Goal: Task Accomplishment & Management: Complete application form

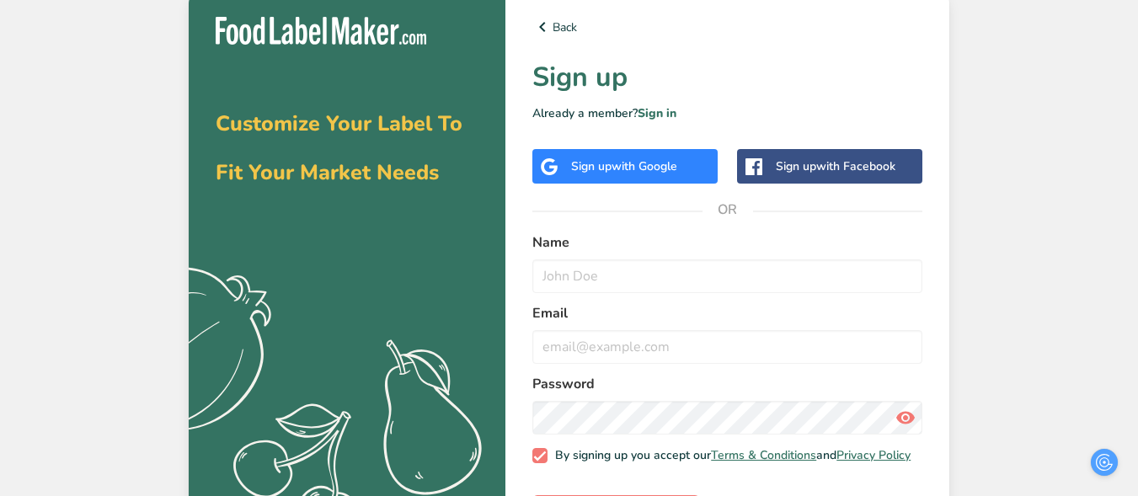
click at [628, 158] on div "Sign up with Google" at bounding box center [624, 167] width 106 height 18
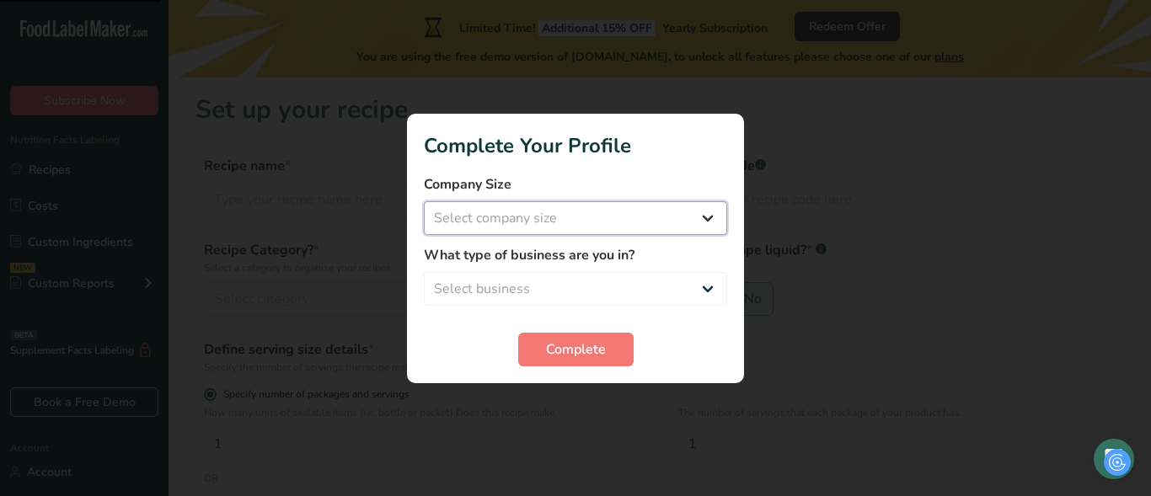
click at [633, 210] on select "Select company size Fewer than 10 Employees 10 to 50 Employees 51 to 500 Employ…" at bounding box center [575, 218] width 303 height 34
select select "2"
click at [424, 201] on select "Select company size Fewer than 10 Employees 10 to 50 Employees 51 to 500 Employ…" at bounding box center [575, 218] width 303 height 34
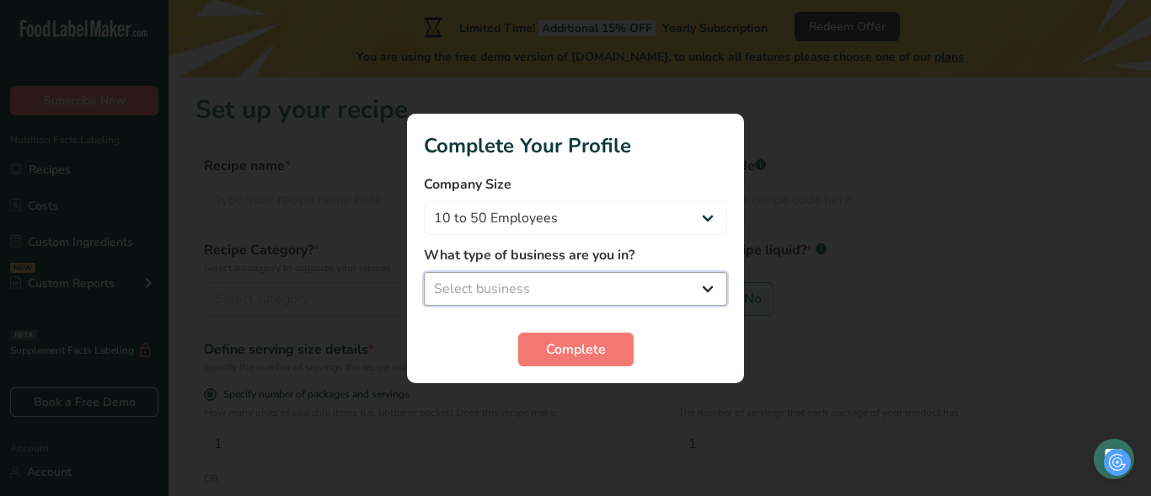
click at [544, 292] on select "Select business Packaged Food Manufacturer Restaurant & Cafe Bakery Meal Plans …" at bounding box center [575, 289] width 303 height 34
click at [424, 272] on select "Select business Packaged Food Manufacturer Restaurant & Cafe Bakery Meal Plans …" at bounding box center [575, 289] width 303 height 34
click at [583, 267] on div "What type of business are you in? Packaged Food Manufacturer Restaurant & Cafe …" at bounding box center [575, 275] width 303 height 61
click at [585, 278] on select "Packaged Food Manufacturer Restaurant & Cafe Bakery Meal Plans & Catering Compa…" at bounding box center [575, 289] width 303 height 34
select select "7"
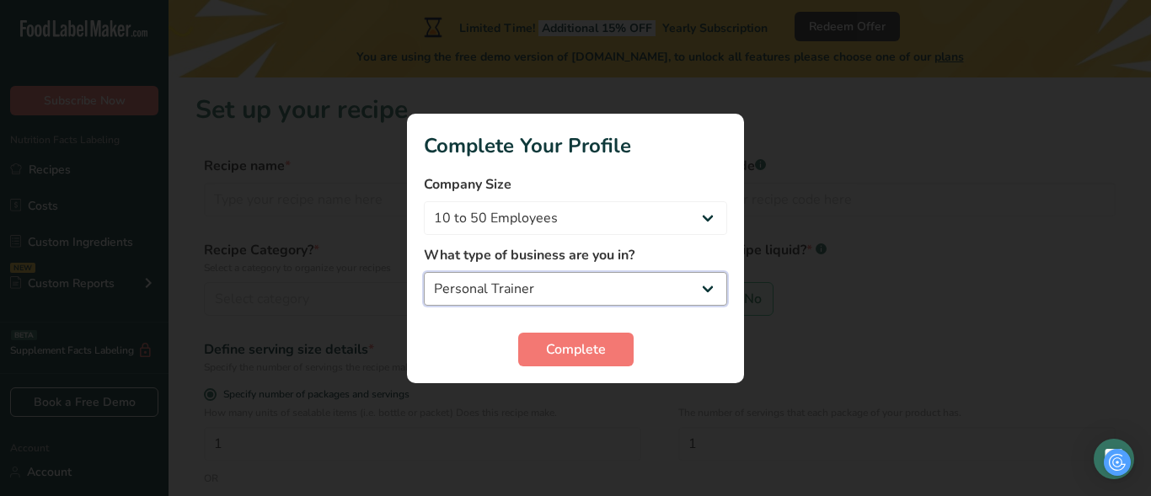
click at [424, 272] on select "Packaged Food Manufacturer Restaurant & Cafe Bakery Meal Plans & Catering Compa…" at bounding box center [575, 289] width 303 height 34
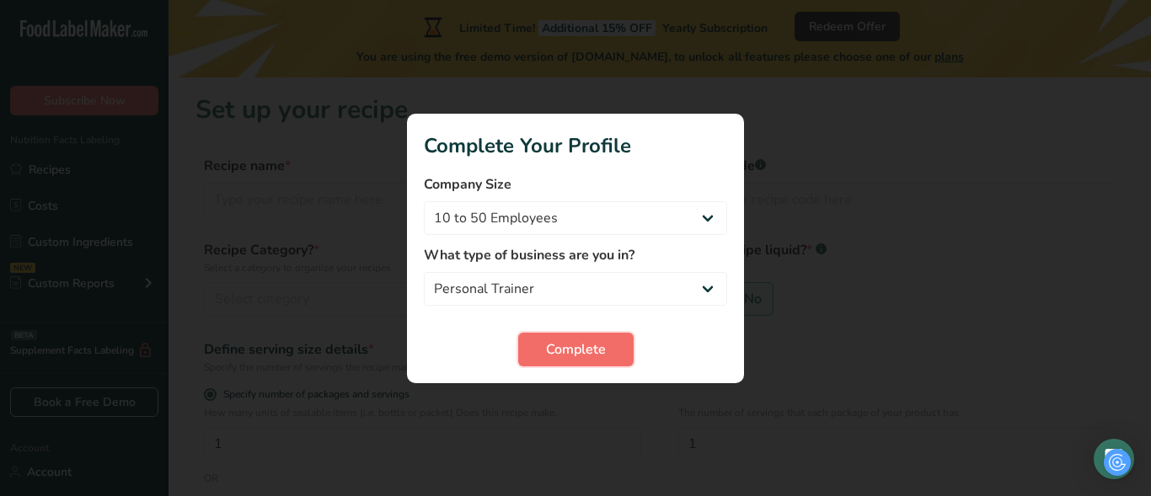
click at [584, 340] on span "Complete" at bounding box center [576, 349] width 60 height 20
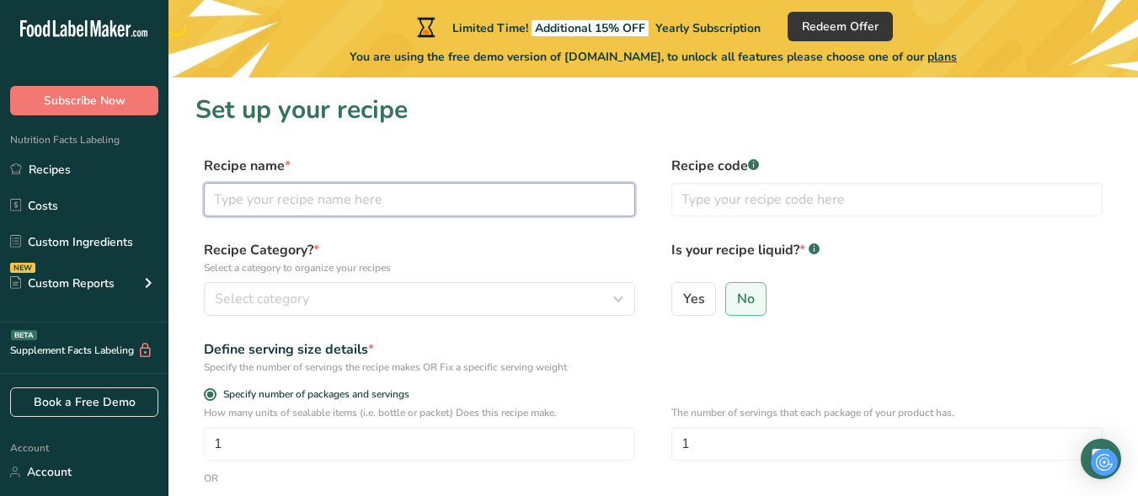
click at [254, 205] on input "text" at bounding box center [419, 200] width 431 height 34
type input "s"
type input "Stone art"
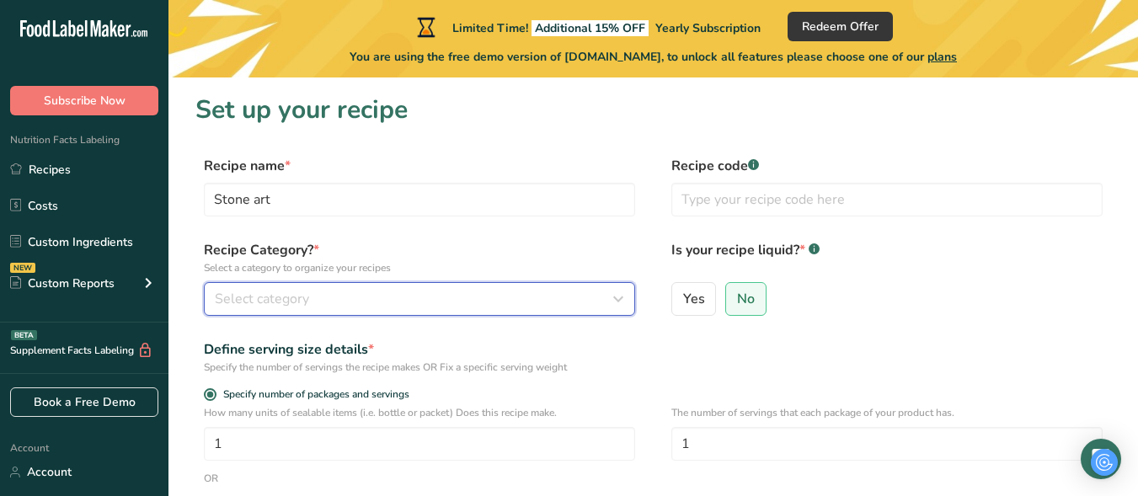
click at [223, 307] on span "Select category" at bounding box center [262, 299] width 94 height 20
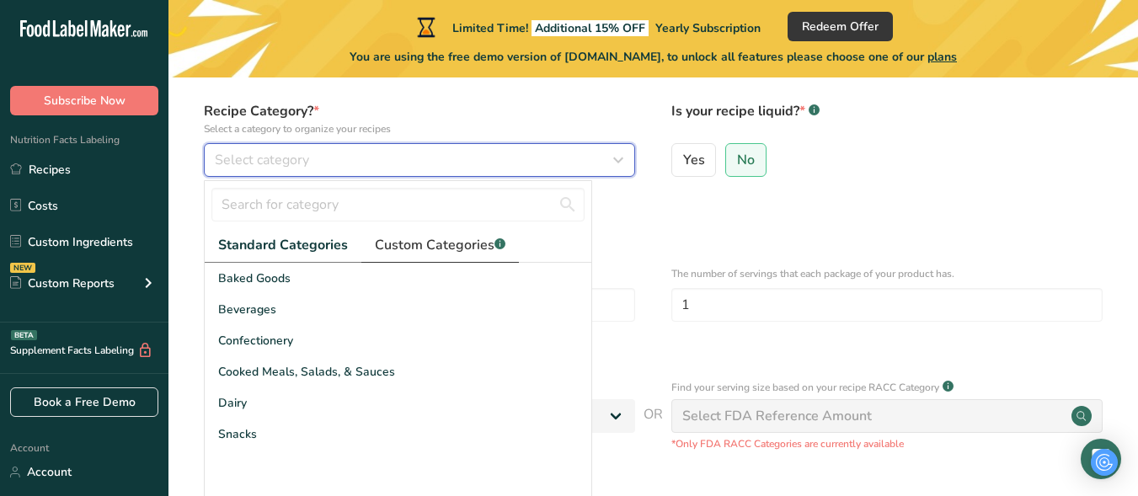
scroll to position [168, 0]
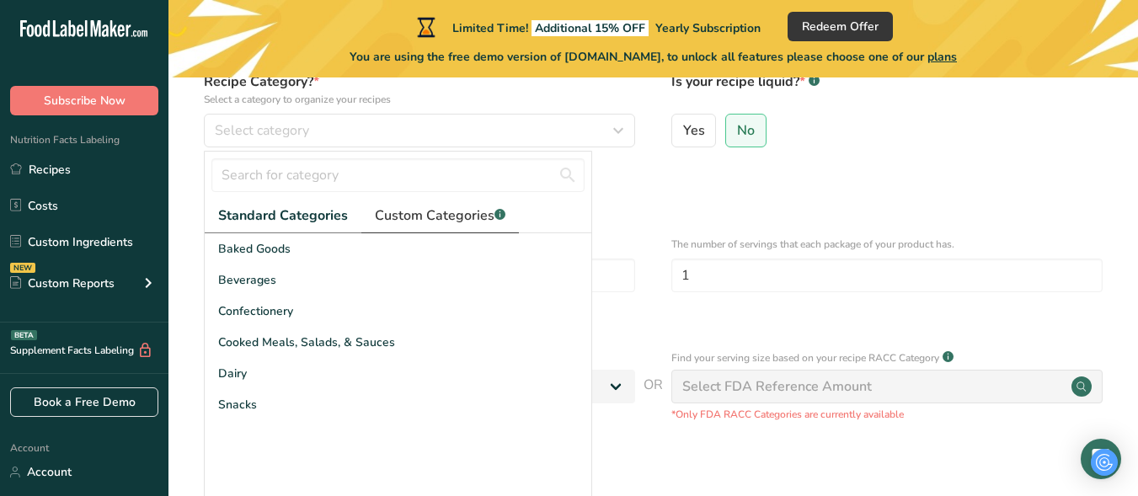
click at [391, 225] on span "Custom Categories .a-a{fill:#347362;}.b-a{fill:#fff;}" at bounding box center [440, 216] width 131 height 20
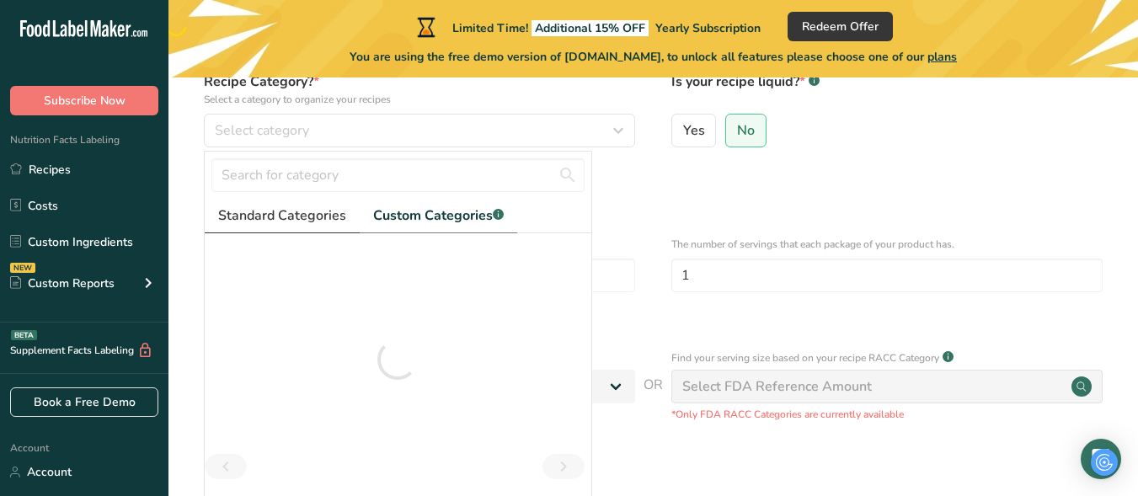
click at [301, 222] on span "Standard Categories" at bounding box center [282, 216] width 128 height 20
click at [300, 216] on span "Standard Categories" at bounding box center [283, 216] width 130 height 20
click at [378, 221] on span "Custom Categories .a-a{fill:#347362;}.b-a{fill:#fff;}" at bounding box center [440, 216] width 131 height 20
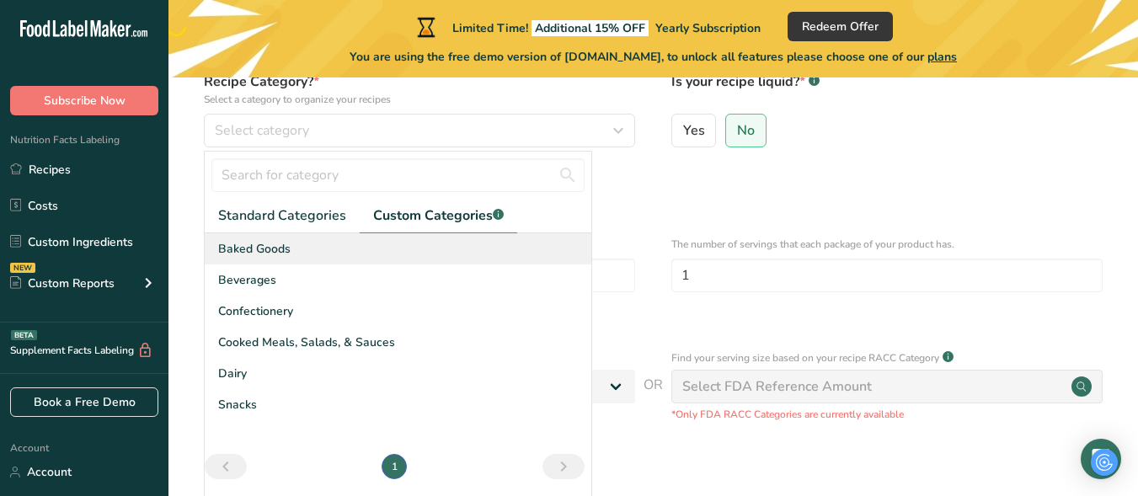
scroll to position [253, 0]
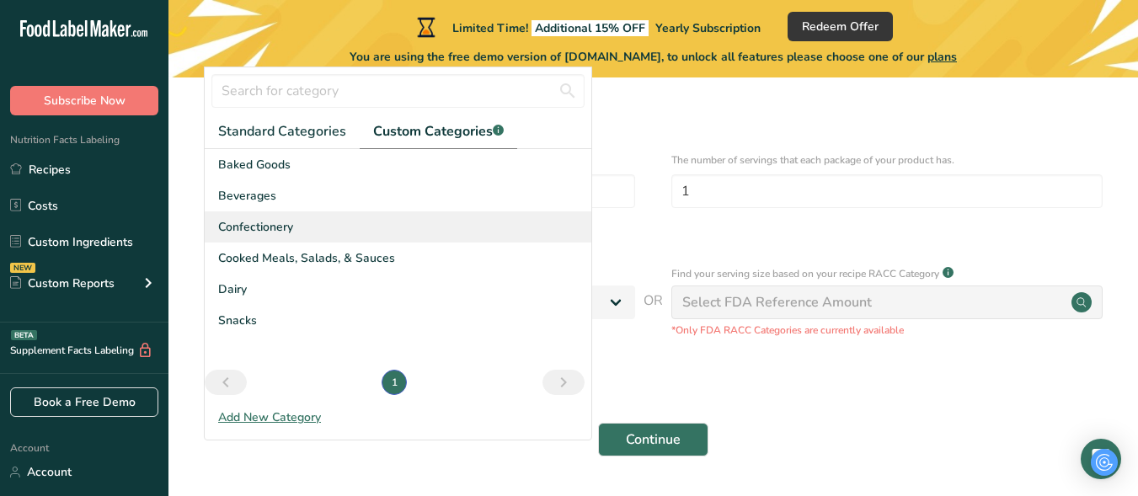
click at [273, 232] on span "Confectionery" at bounding box center [255, 227] width 75 height 18
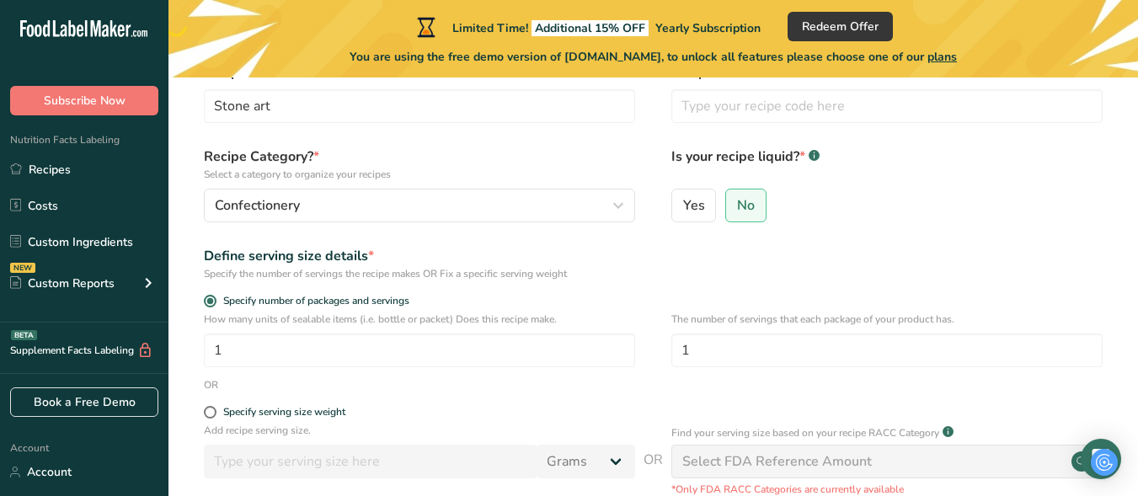
scroll to position [0, 0]
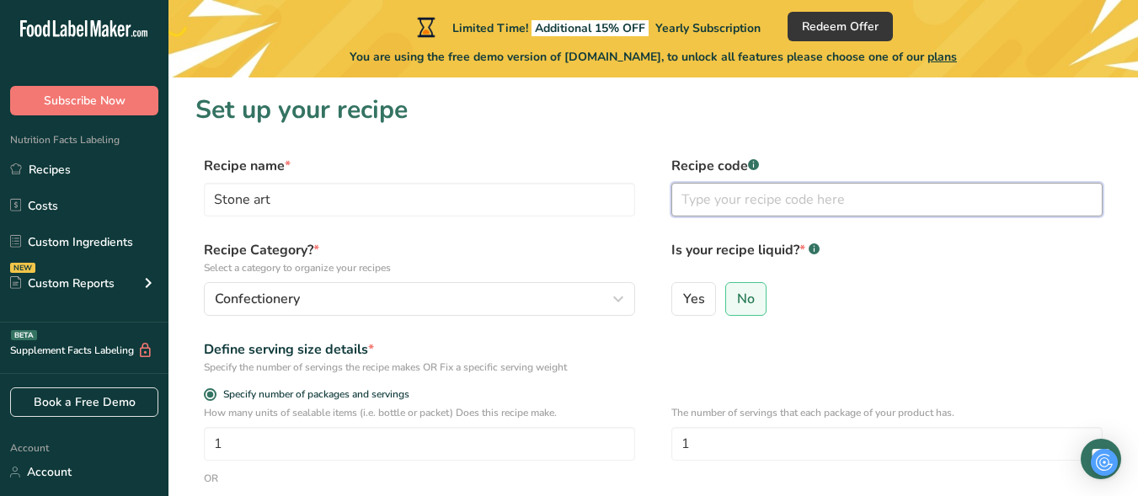
click at [699, 200] on input "text" at bounding box center [886, 200] width 431 height 34
type input "000000000"
click at [703, 282] on label "Yes" at bounding box center [693, 299] width 45 height 34
click at [683, 293] on input "Yes" at bounding box center [677, 298] width 11 height 11
radio input "true"
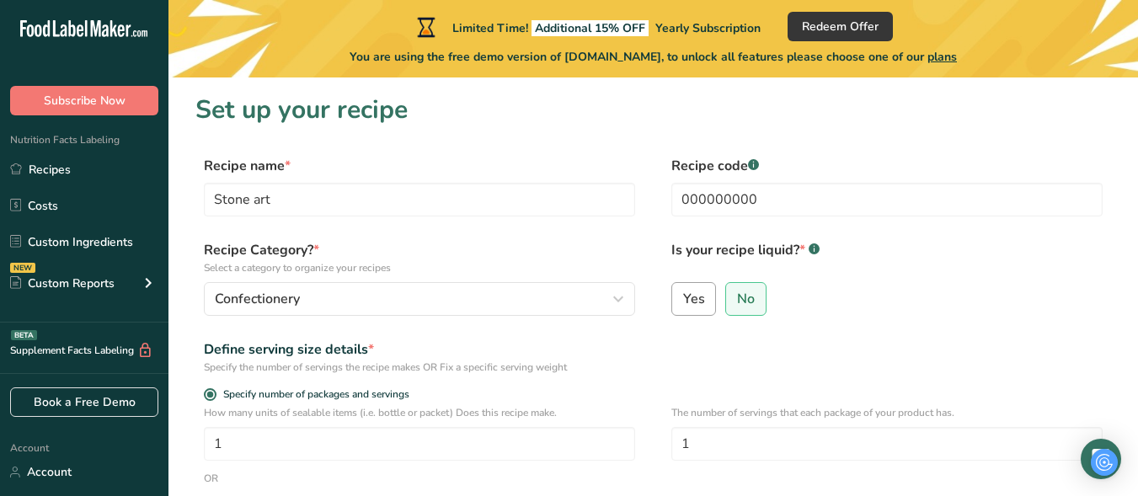
radio input "false"
select select "22"
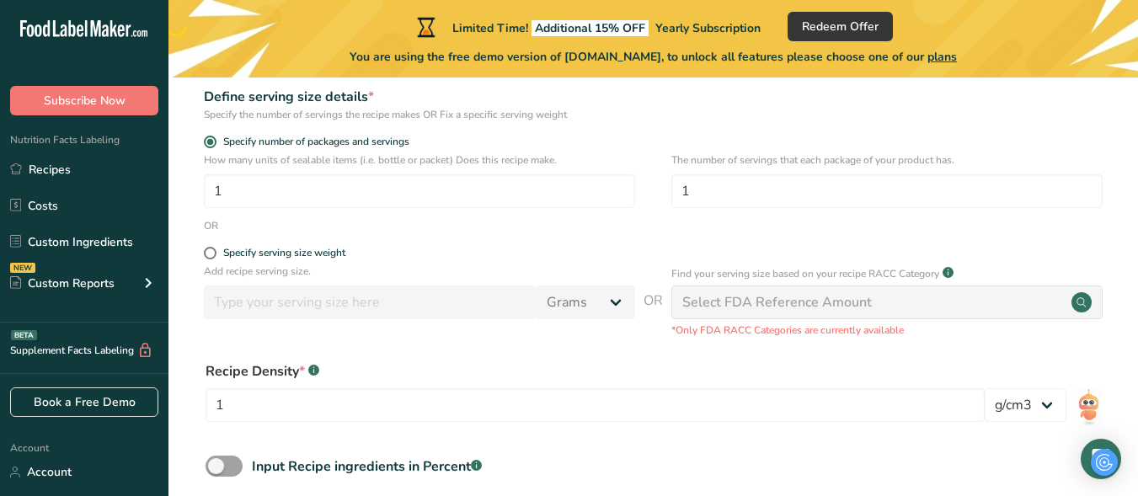
scroll to position [337, 0]
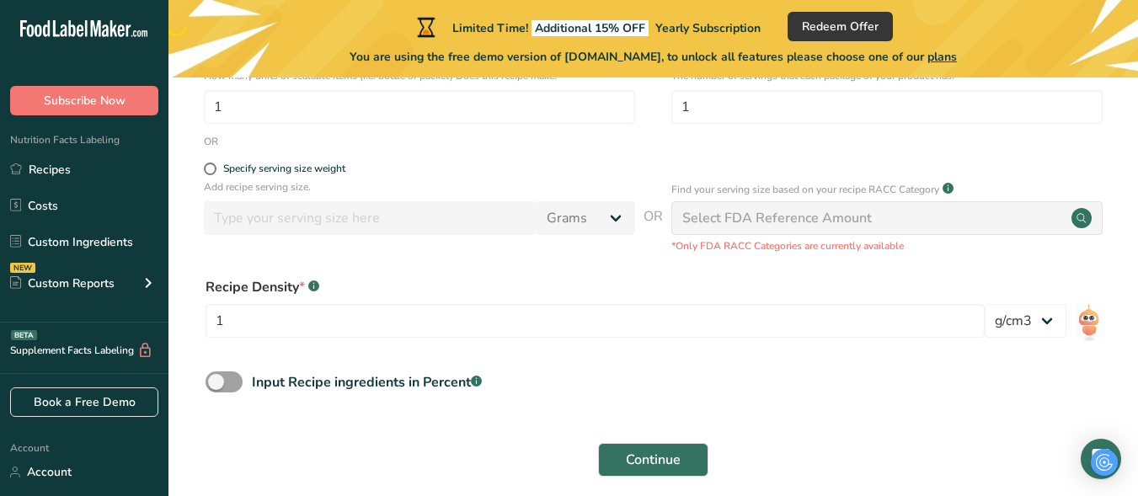
click at [716, 214] on div "Select FDA Reference Amount" at bounding box center [777, 218] width 190 height 20
click at [1078, 223] on circle at bounding box center [1081, 218] width 20 height 20
click at [204, 168] on span at bounding box center [210, 169] width 13 height 13
click at [204, 168] on input "Specify serving size weight" at bounding box center [209, 168] width 11 height 11
radio input "true"
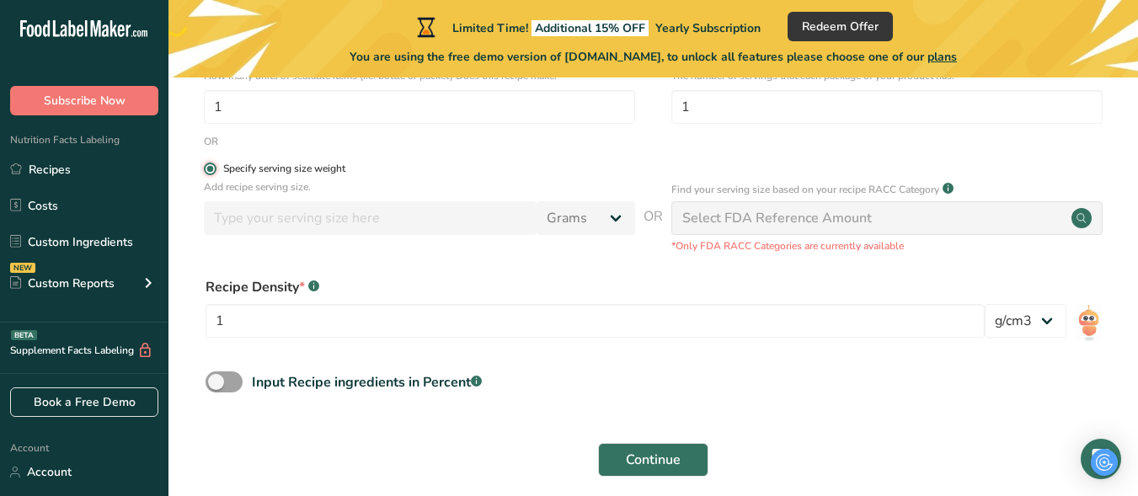
radio input "false"
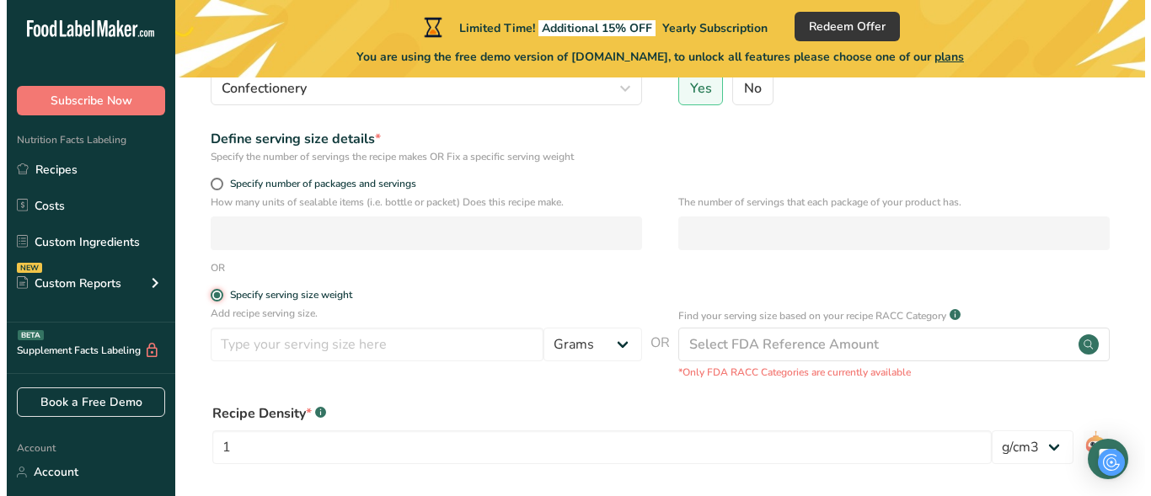
scroll to position [240, 0]
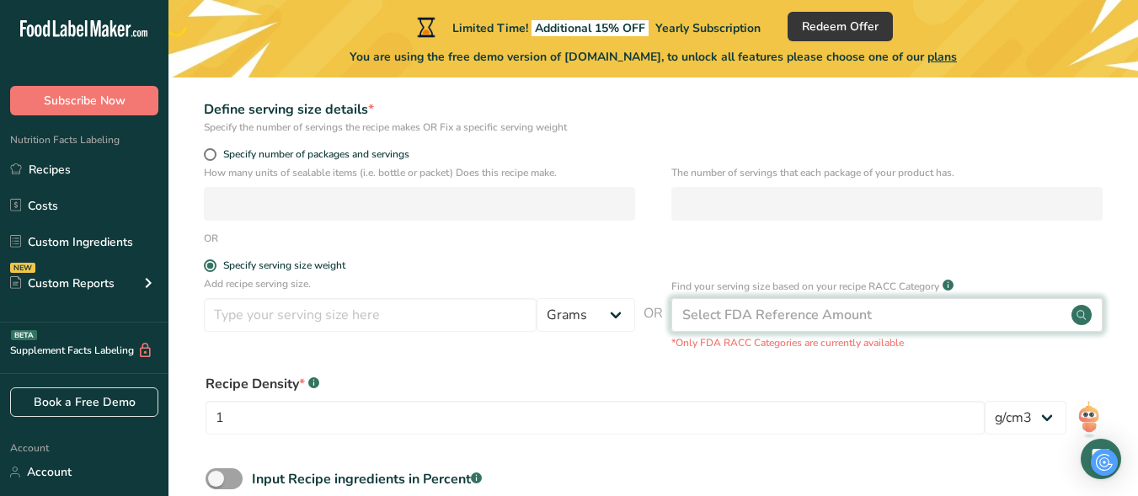
click at [788, 302] on div "Select FDA Reference Amount" at bounding box center [886, 315] width 431 height 34
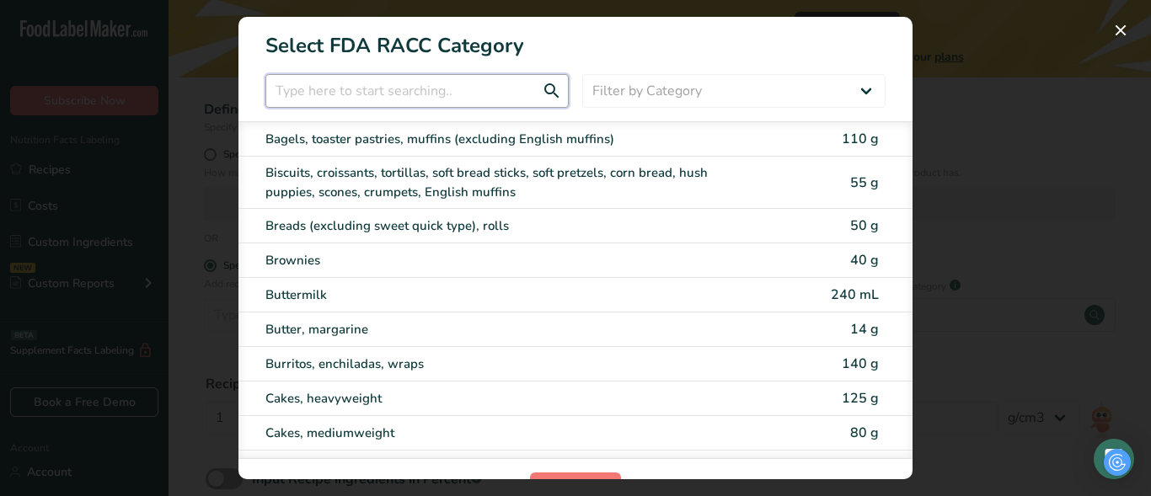
click at [316, 92] on input "RACC Category Selection Modal" at bounding box center [416, 91] width 303 height 34
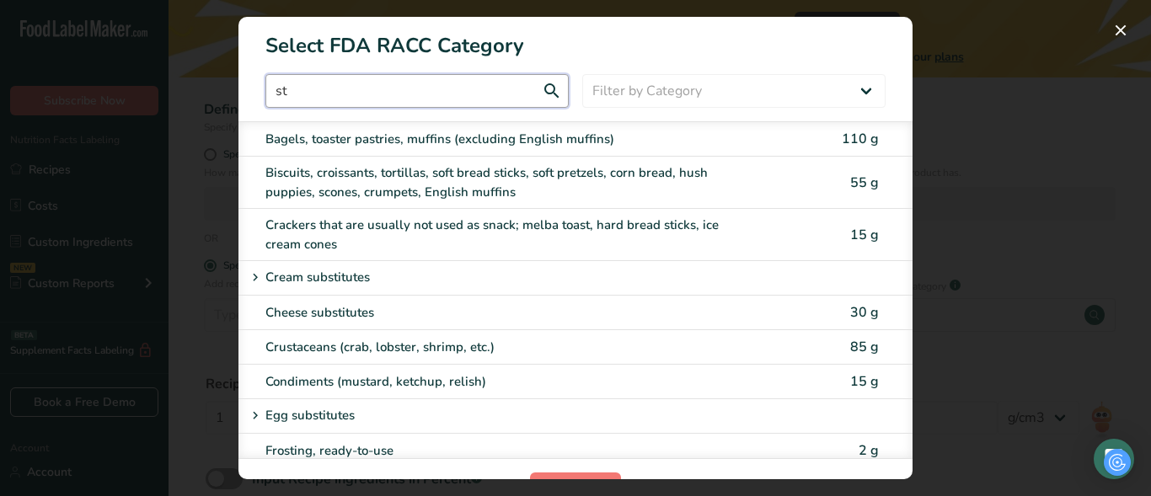
type input "s"
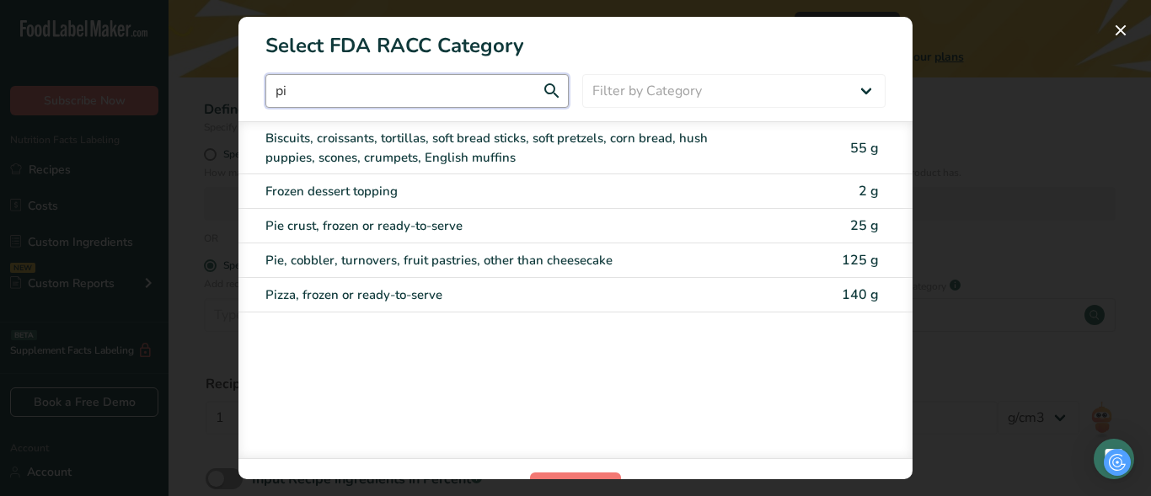
type input "p"
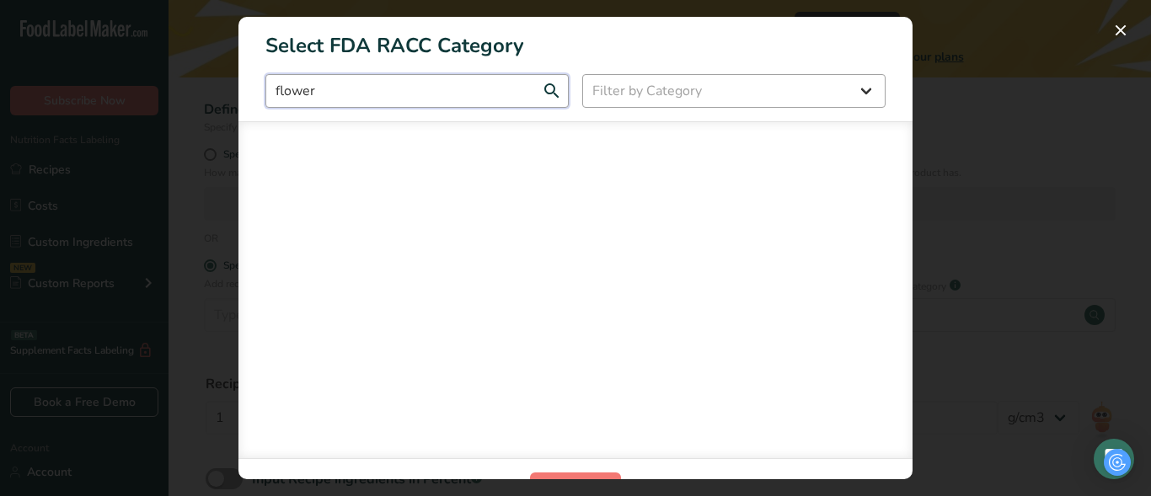
type input "flower"
click at [696, 95] on select "Filter by Category All Bakery products [GEOGRAPHIC_DATA] Cereals and other grai…" at bounding box center [733, 91] width 303 height 34
select select "RACC Category Selection Modal"
click at [582, 74] on select "Filter by Category All Bakery products [GEOGRAPHIC_DATA] Cereals and other grai…" at bounding box center [733, 91] width 303 height 34
click at [359, 83] on input "flower" at bounding box center [416, 91] width 303 height 34
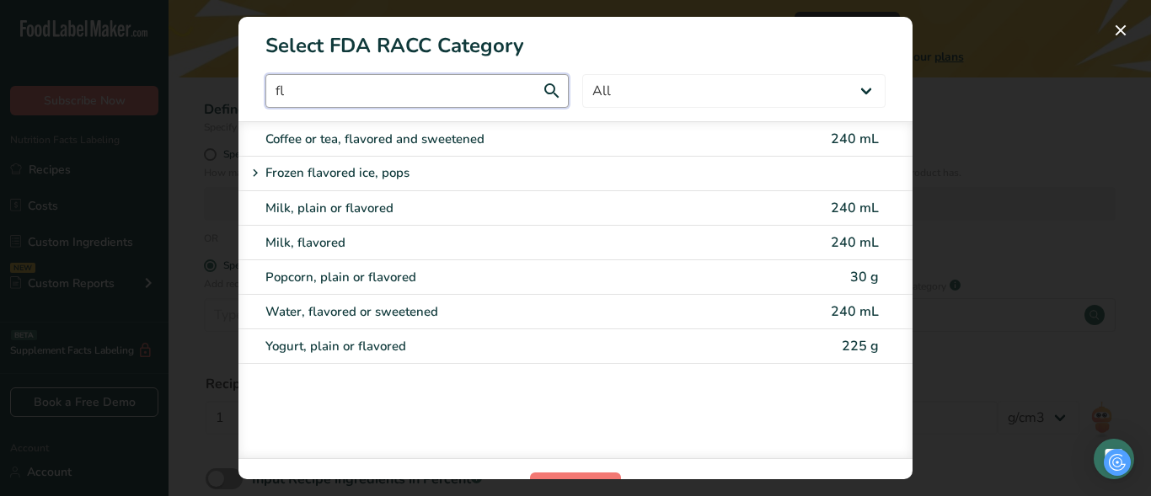
type input "f"
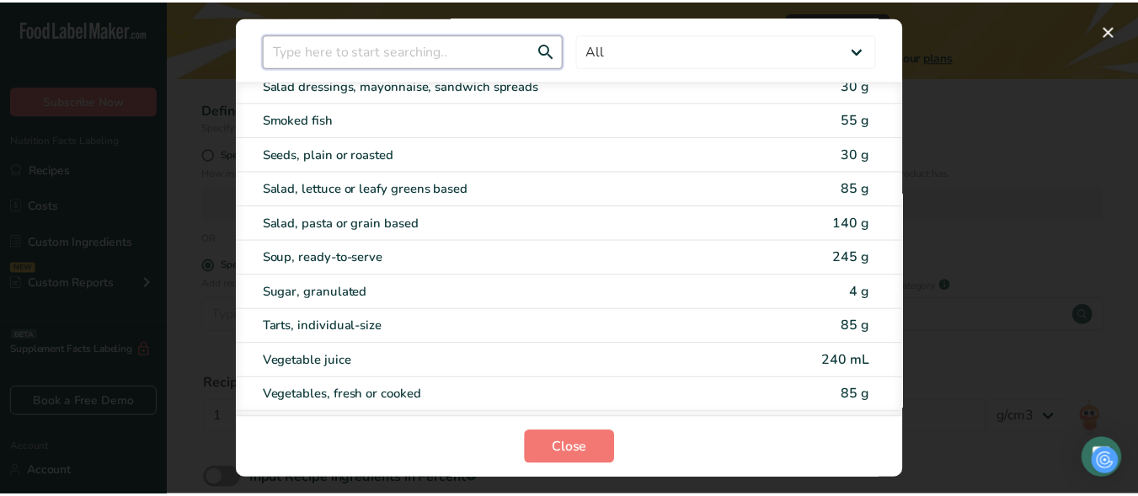
scroll to position [3056, 0]
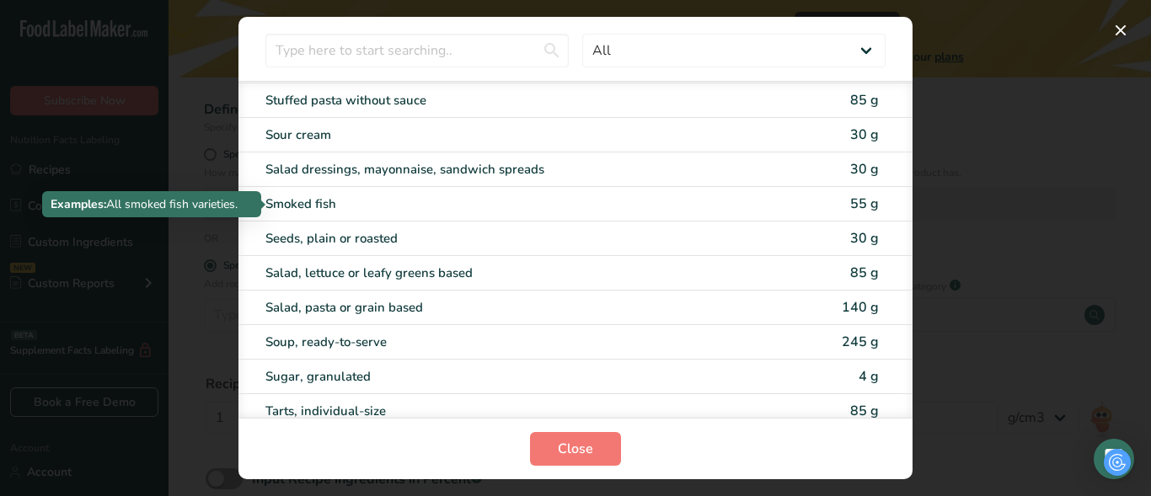
click at [318, 205] on div "Smoked fish" at bounding box center [504, 204] width 478 height 19
type input "55"
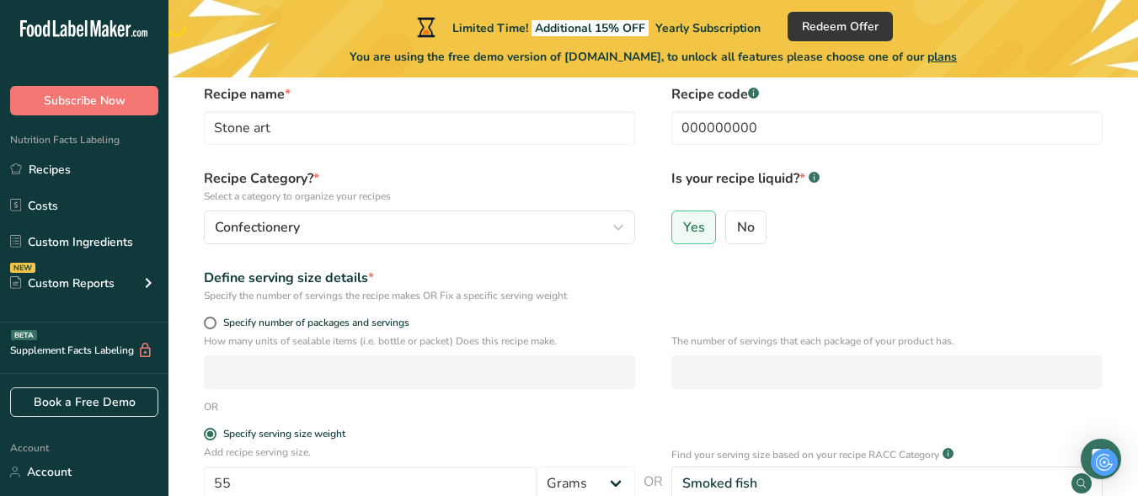
scroll to position [409, 0]
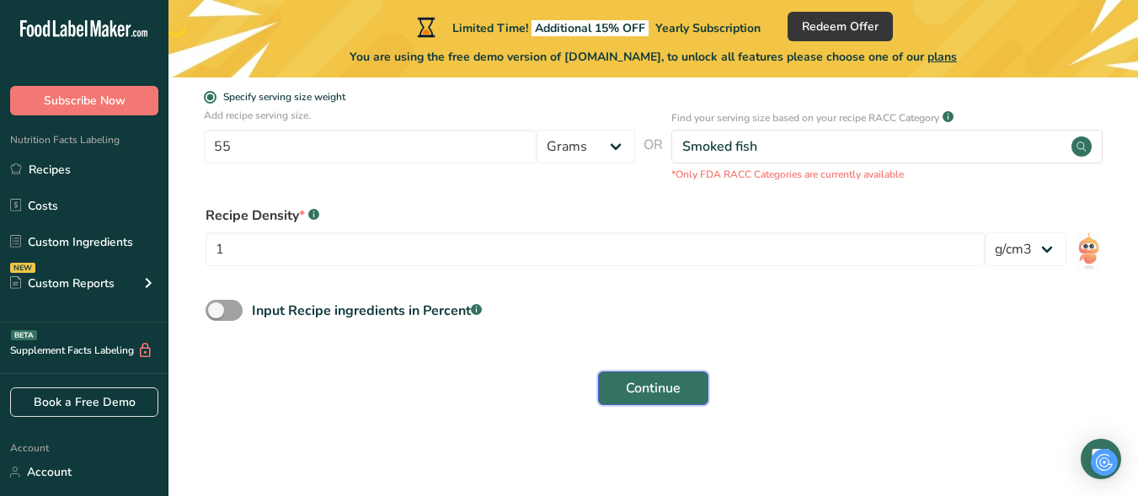
click at [642, 386] on span "Continue" at bounding box center [653, 388] width 55 height 20
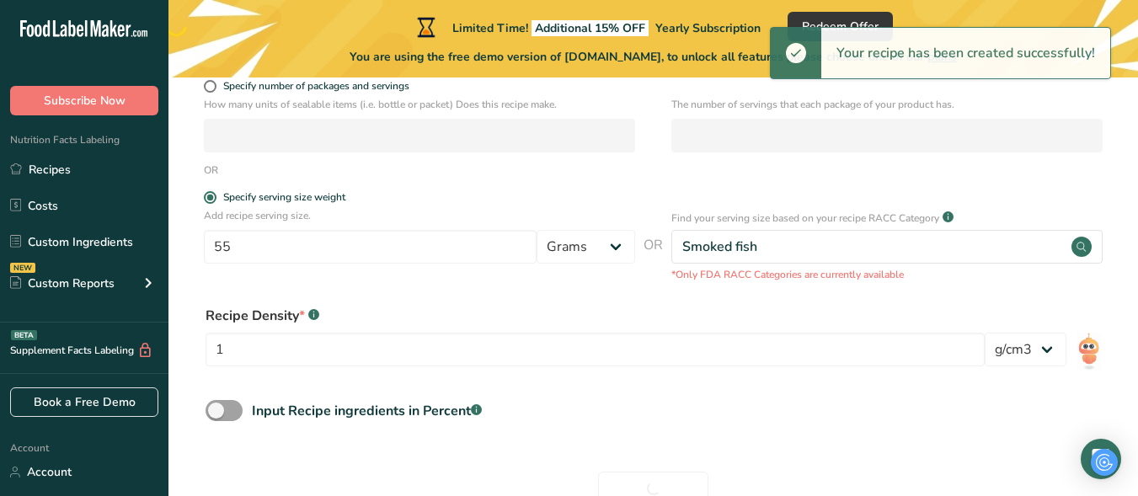
scroll to position [240, 0]
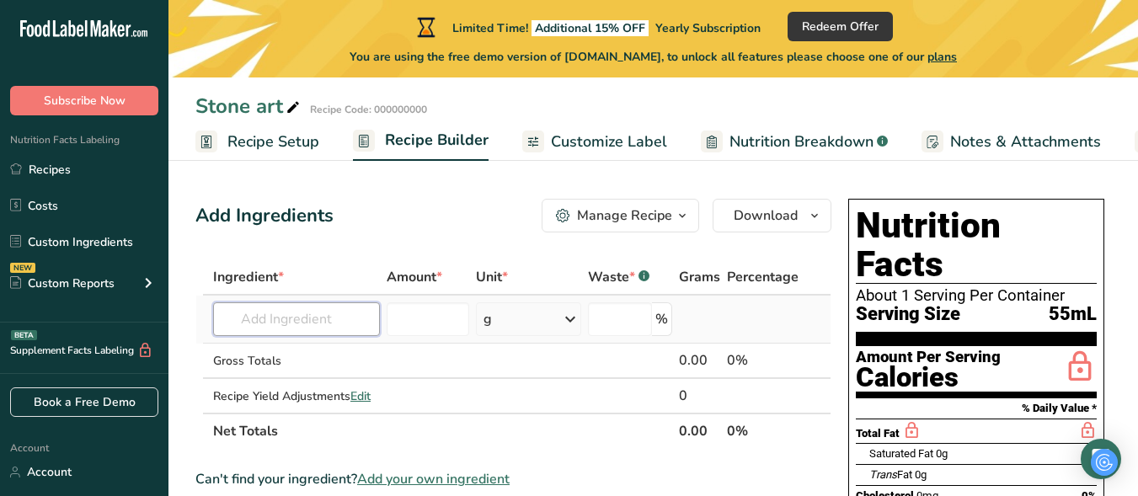
click at [347, 318] on input "text" at bounding box center [296, 319] width 167 height 34
click at [554, 310] on div "g" at bounding box center [528, 319] width 105 height 34
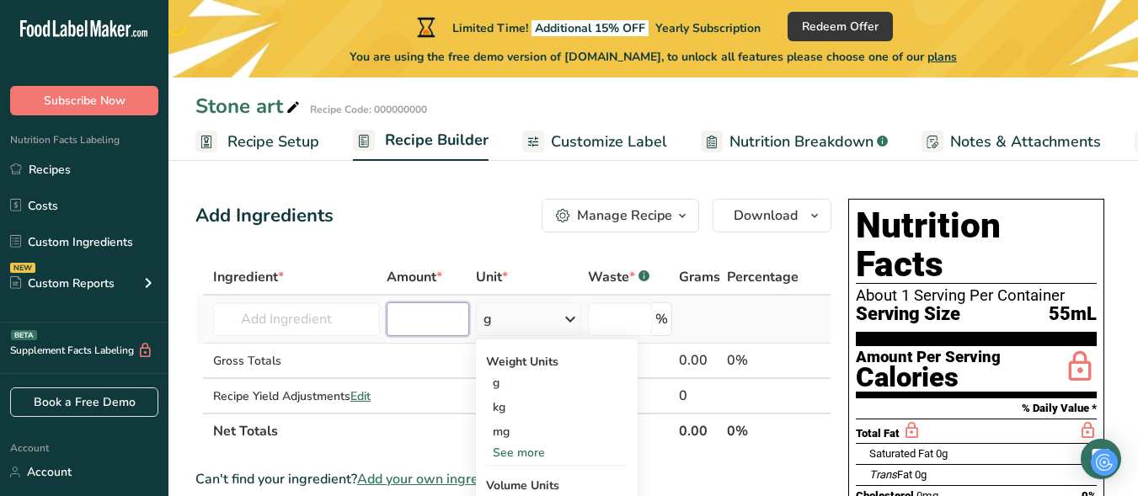
click at [463, 319] on input "number" at bounding box center [428, 319] width 83 height 34
type input "100"
click at [587, 316] on td "%" at bounding box center [630, 320] width 90 height 48
click at [562, 322] on icon at bounding box center [570, 319] width 20 height 30
click at [614, 316] on input "number" at bounding box center [619, 319] width 63 height 34
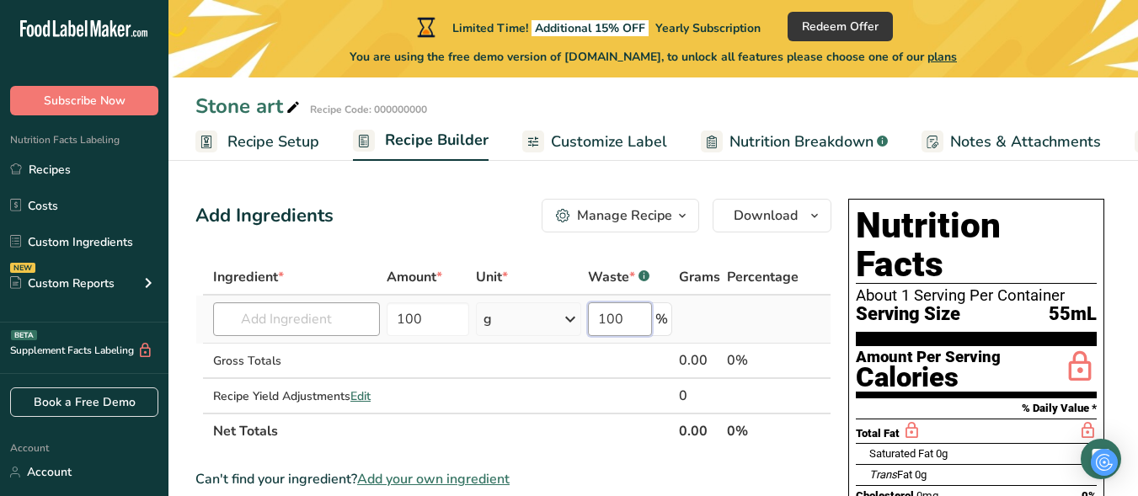
type input "100"
click at [319, 333] on input "text" at bounding box center [296, 319] width 167 height 34
type input "mm"
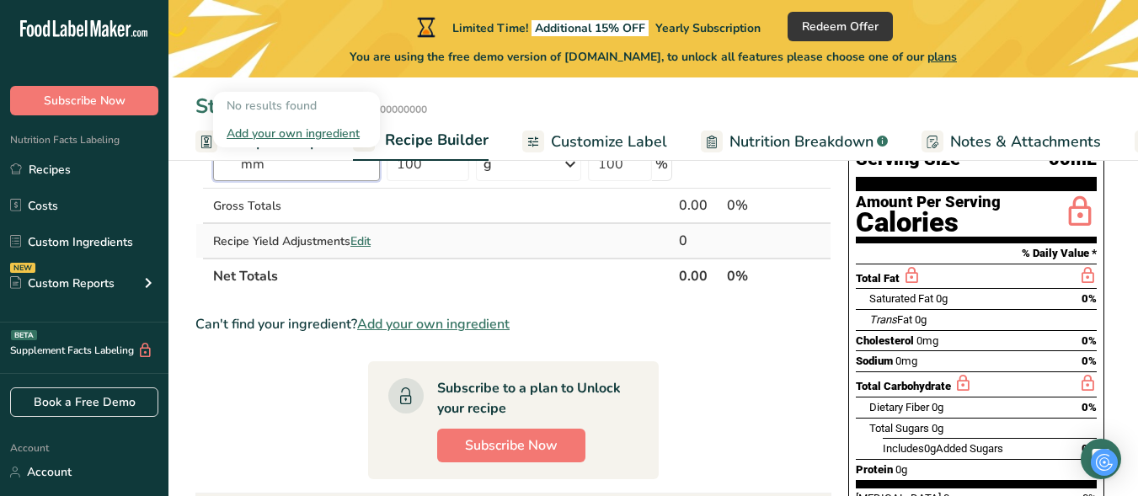
scroll to position [168, 0]
